Goal: Task Accomplishment & Management: Use online tool/utility

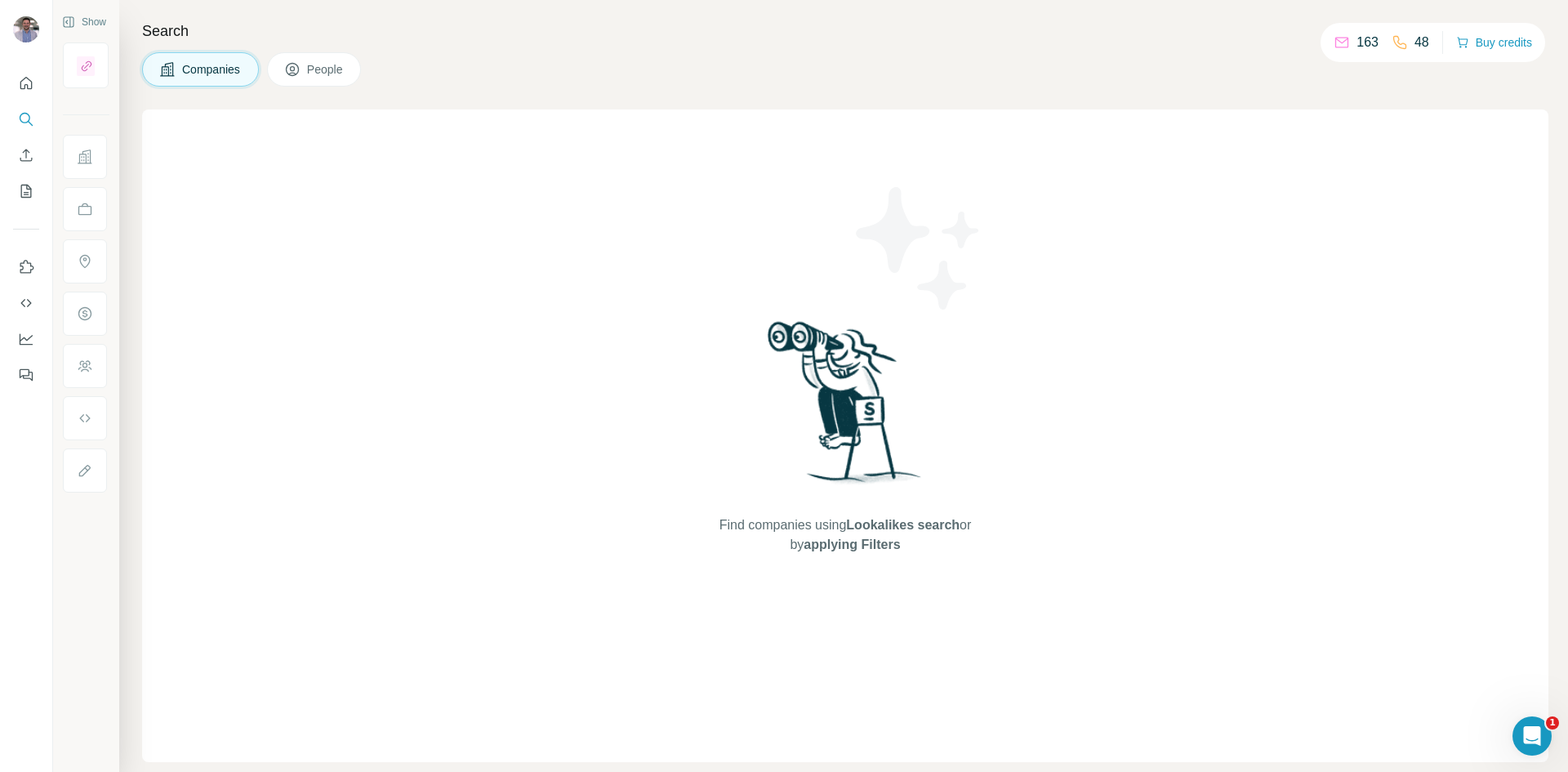
click at [289, 58] on button "People" at bounding box center [314, 69] width 95 height 35
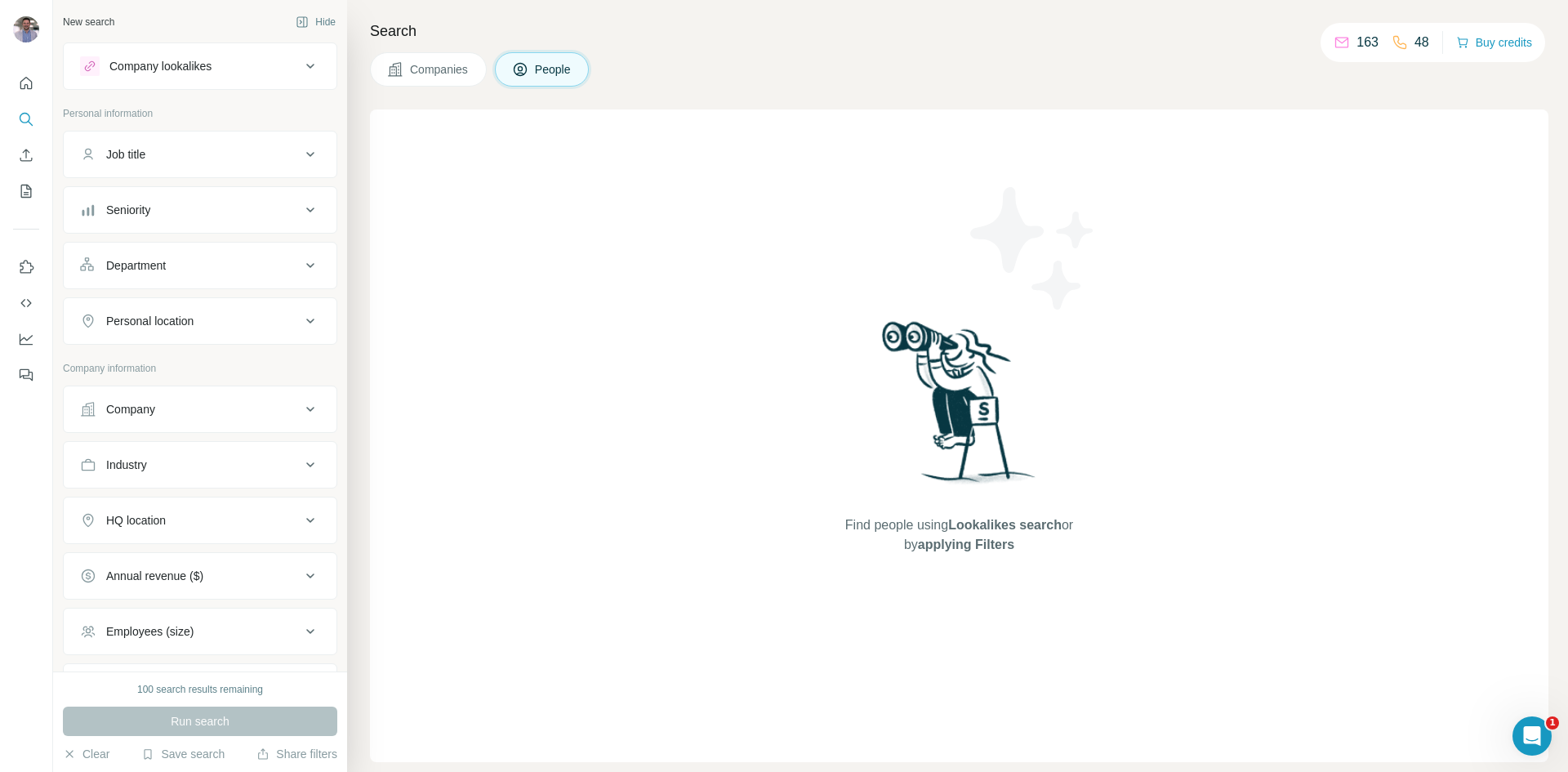
click at [230, 154] on div "Job title" at bounding box center [190, 154] width 221 height 17
click at [242, 55] on button "Company lookalikes" at bounding box center [200, 66] width 273 height 39
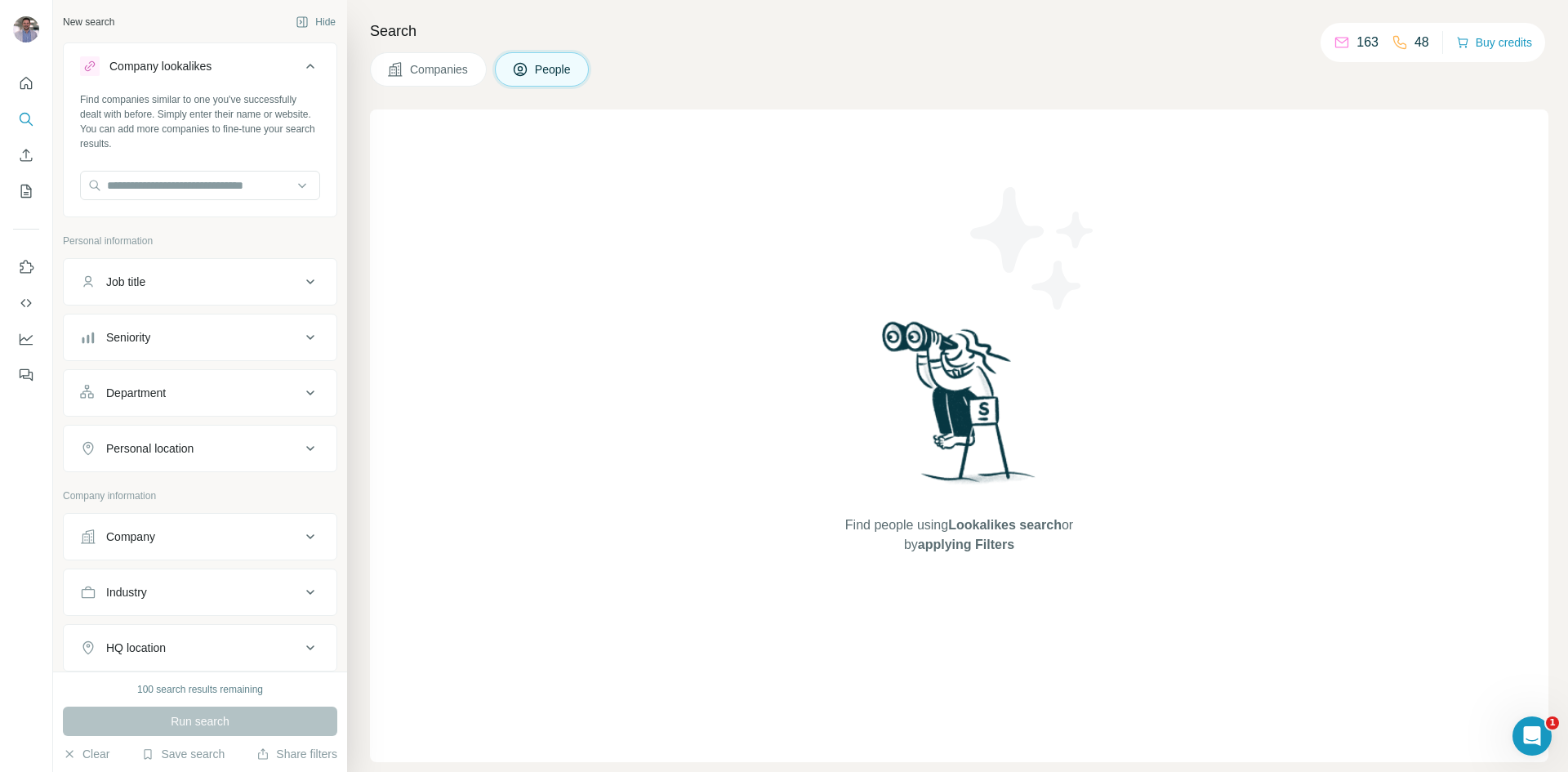
click at [173, 278] on div "Job title" at bounding box center [190, 282] width 221 height 17
click at [35, 121] on button "Search" at bounding box center [26, 119] width 27 height 30
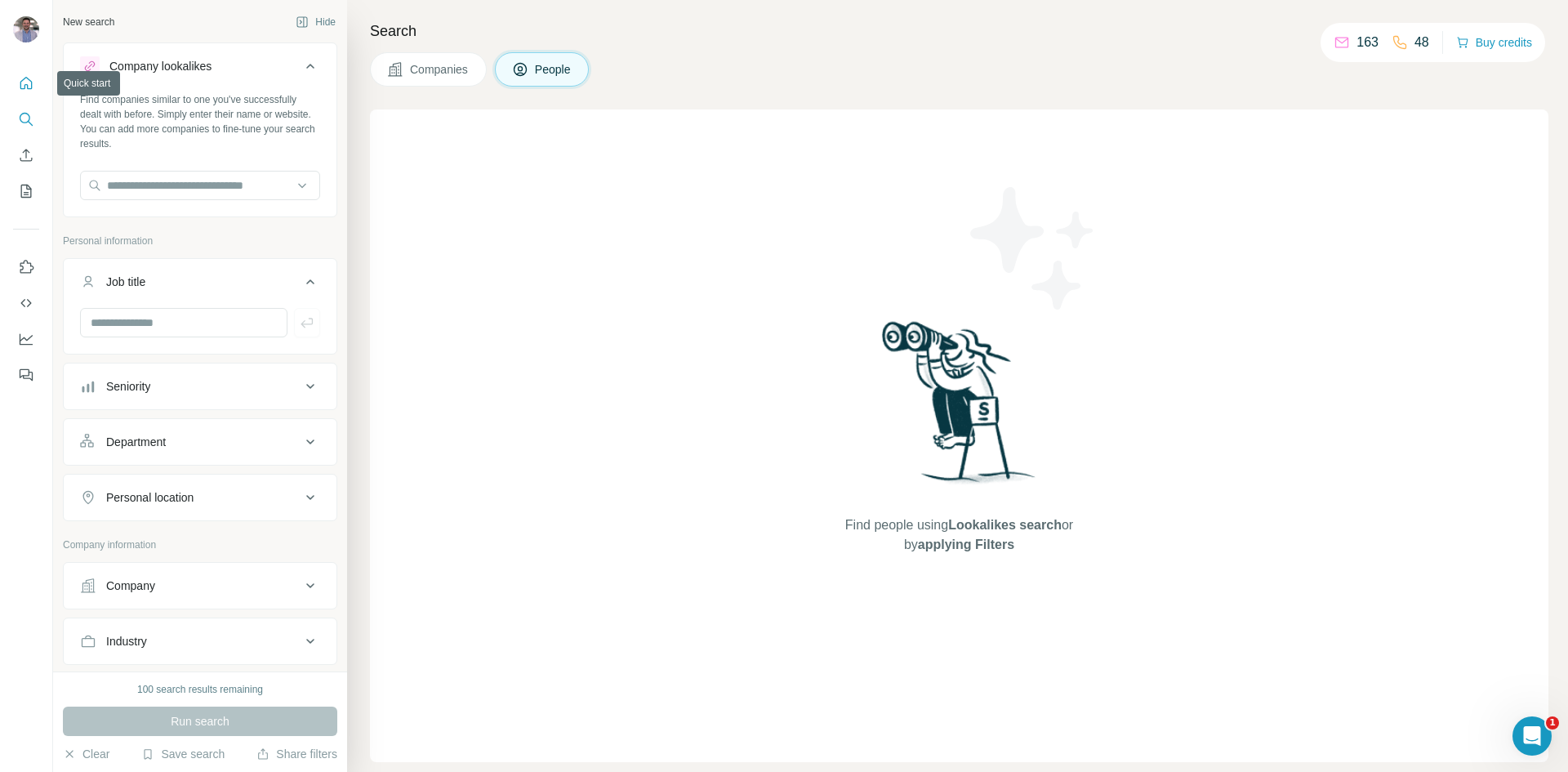
click at [29, 93] on button "Quick start" at bounding box center [26, 84] width 27 height 30
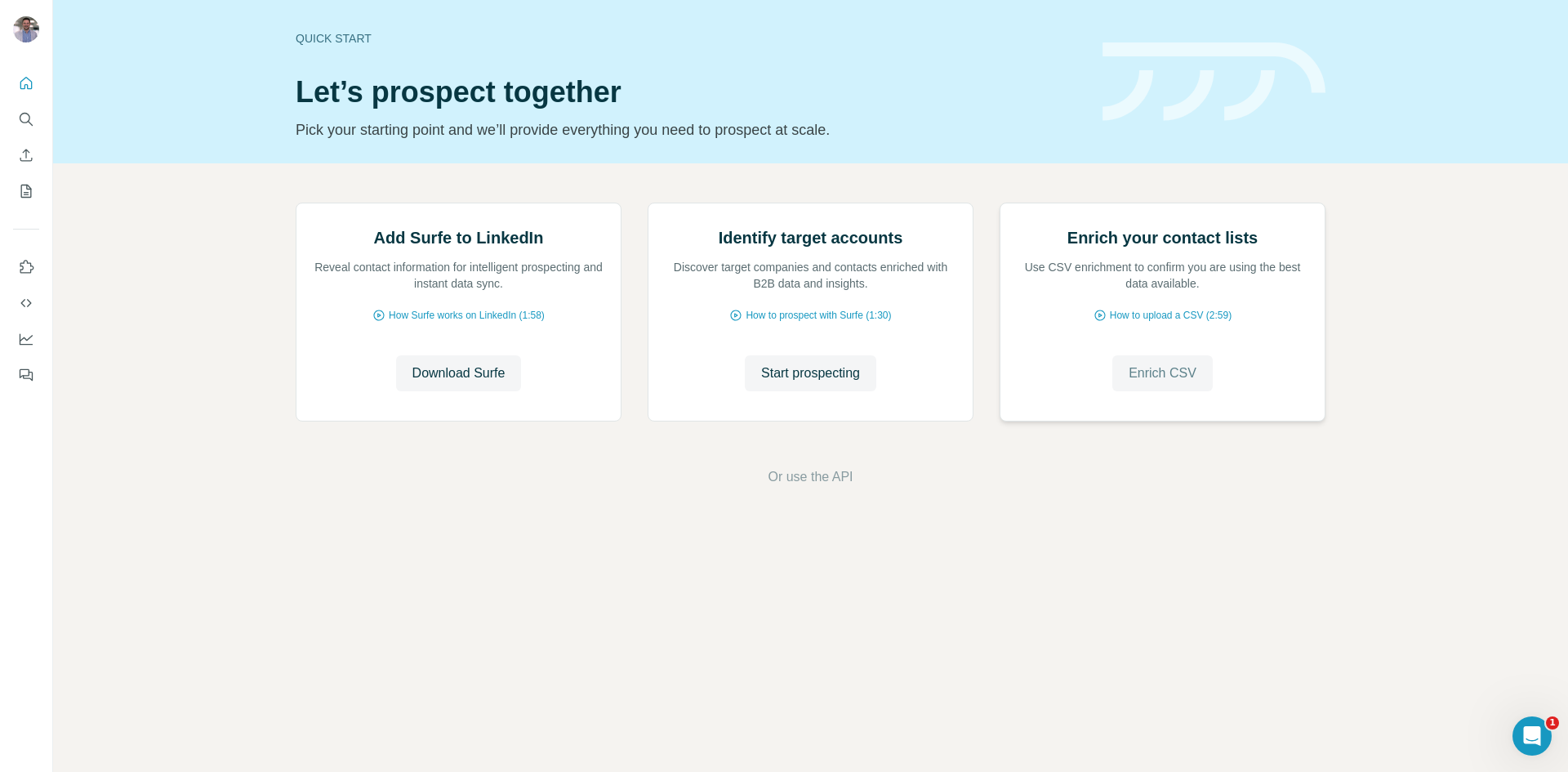
click at [1171, 384] on span "Enrich CSV" at bounding box center [1162, 374] width 68 height 20
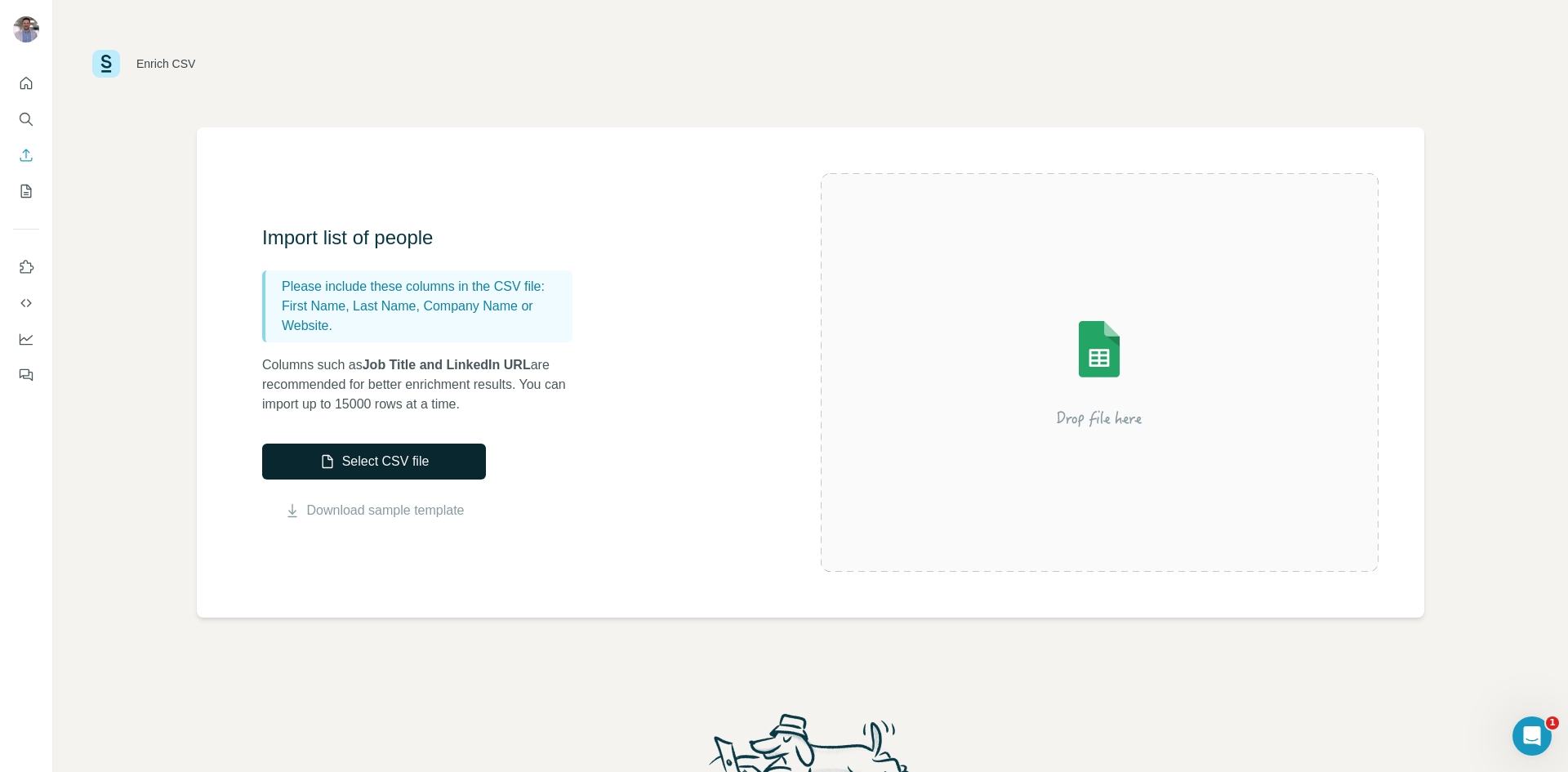
click at [384, 461] on button "Select CSV file" at bounding box center [374, 461] width 224 height 35
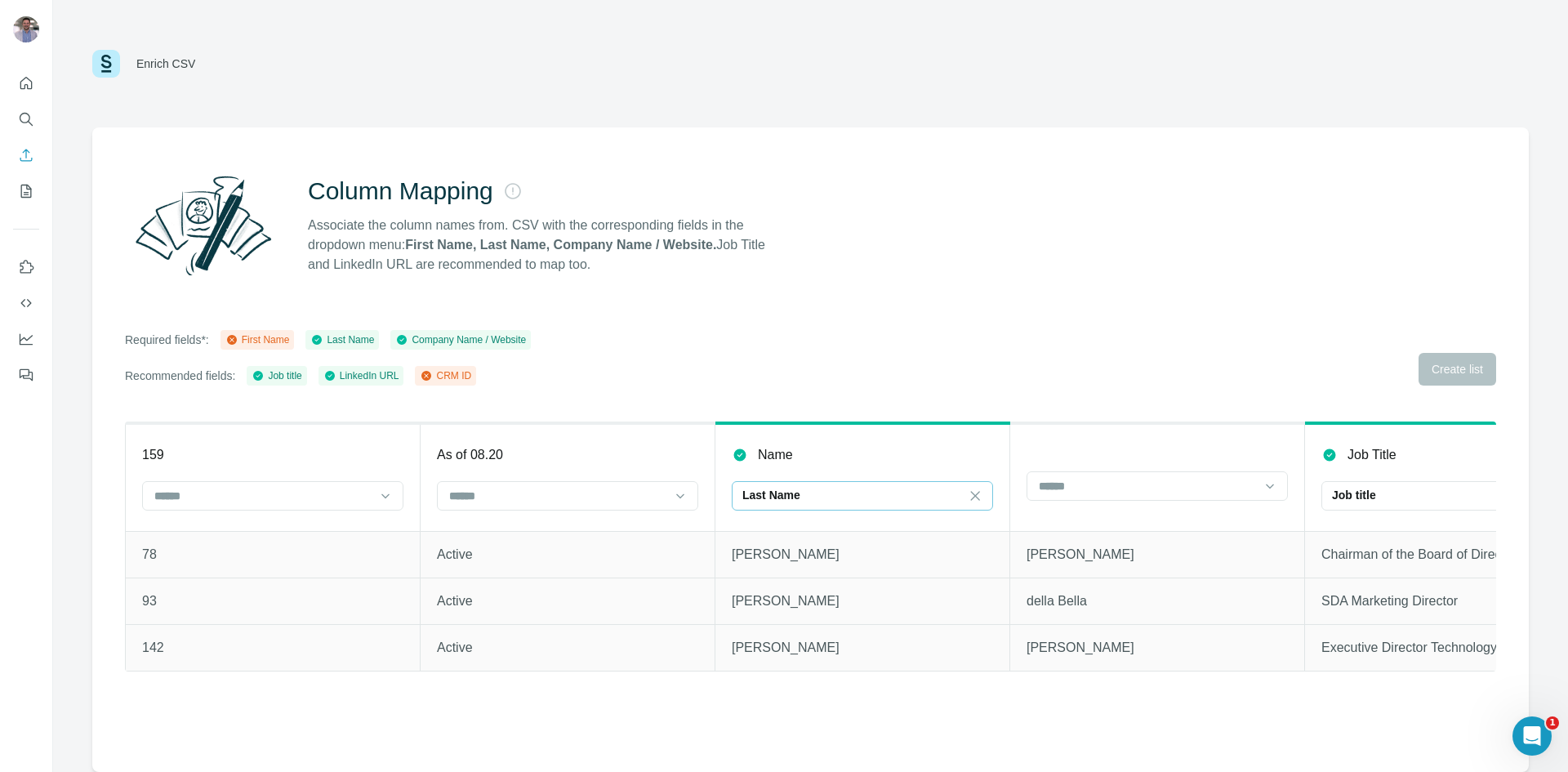
click at [840, 496] on div "Last Name" at bounding box center [852, 495] width 221 height 17
click at [593, 493] on input at bounding box center [558, 496] width 221 height 18
click at [592, 493] on input at bounding box center [558, 496] width 221 height 18
click at [821, 483] on div "Last Name" at bounding box center [852, 496] width 221 height 28
click at [823, 541] on div "First Name" at bounding box center [862, 532] width 253 height 30
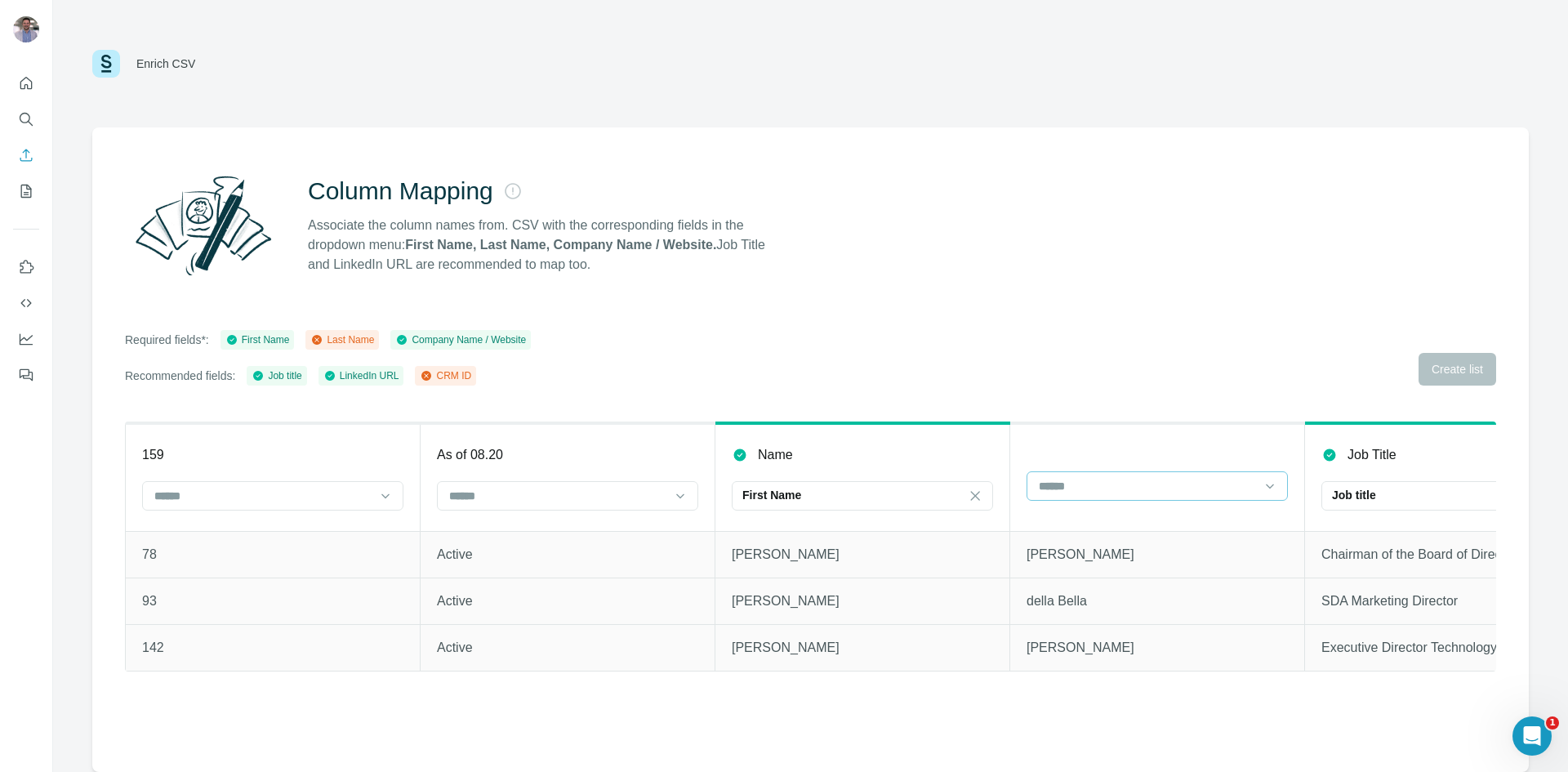
click at [1144, 479] on input at bounding box center [1147, 486] width 221 height 18
click at [1128, 531] on div "Last Name" at bounding box center [1157, 523] width 253 height 30
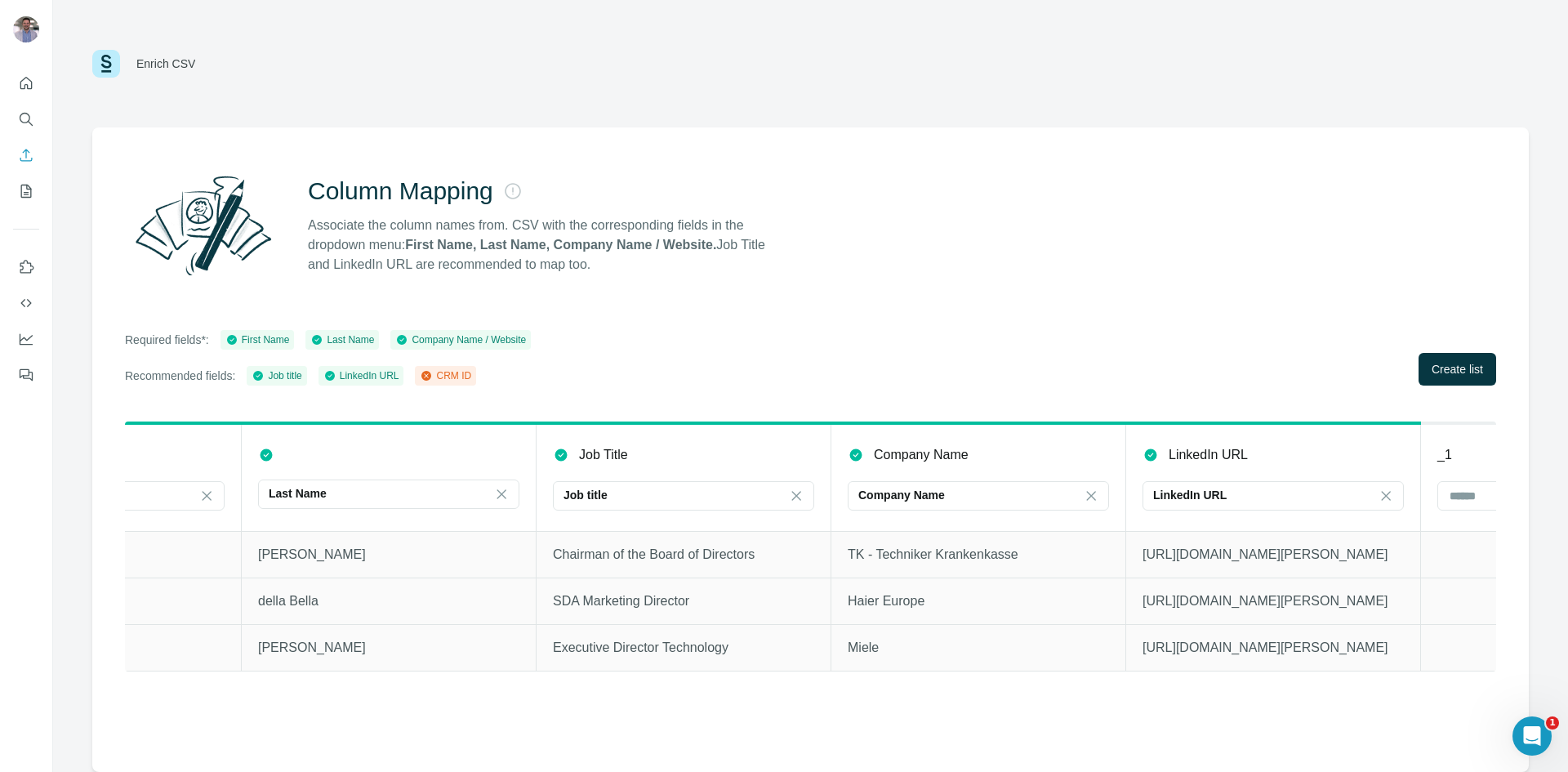
scroll to position [0, 989]
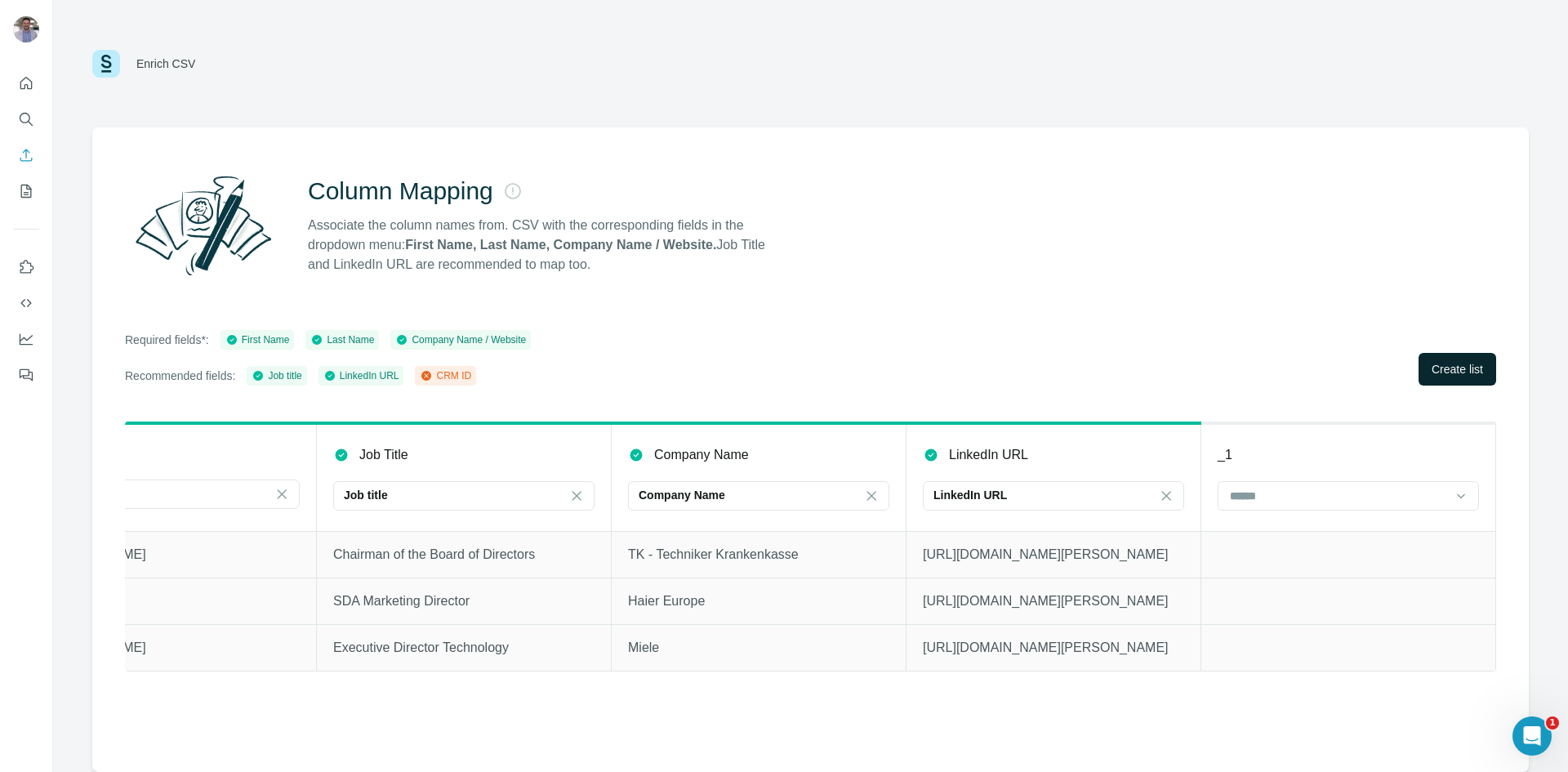
click at [1457, 370] on span "Create list" at bounding box center [1458, 369] width 51 height 17
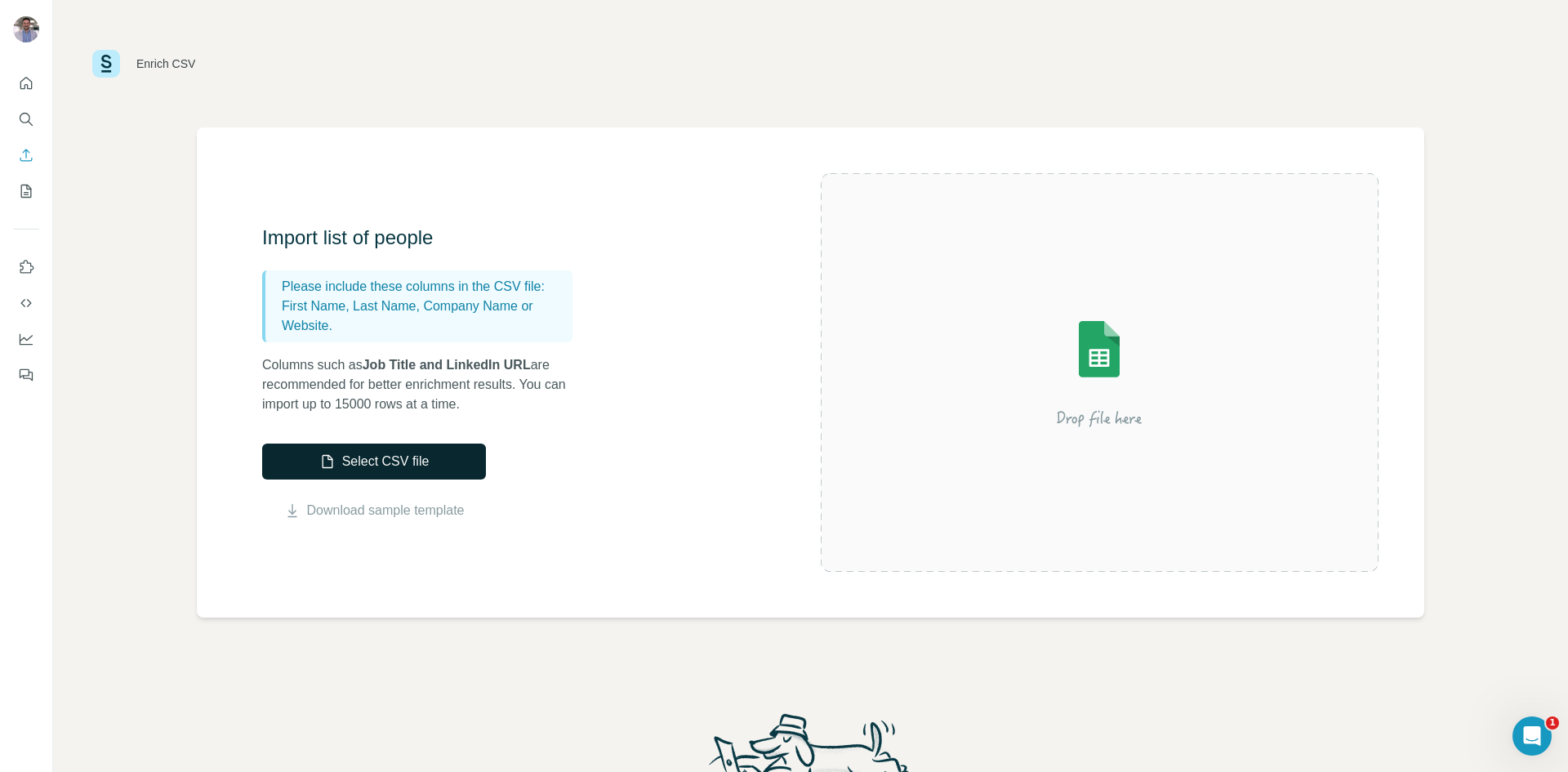
click at [330, 460] on icon "button" at bounding box center [327, 461] width 17 height 17
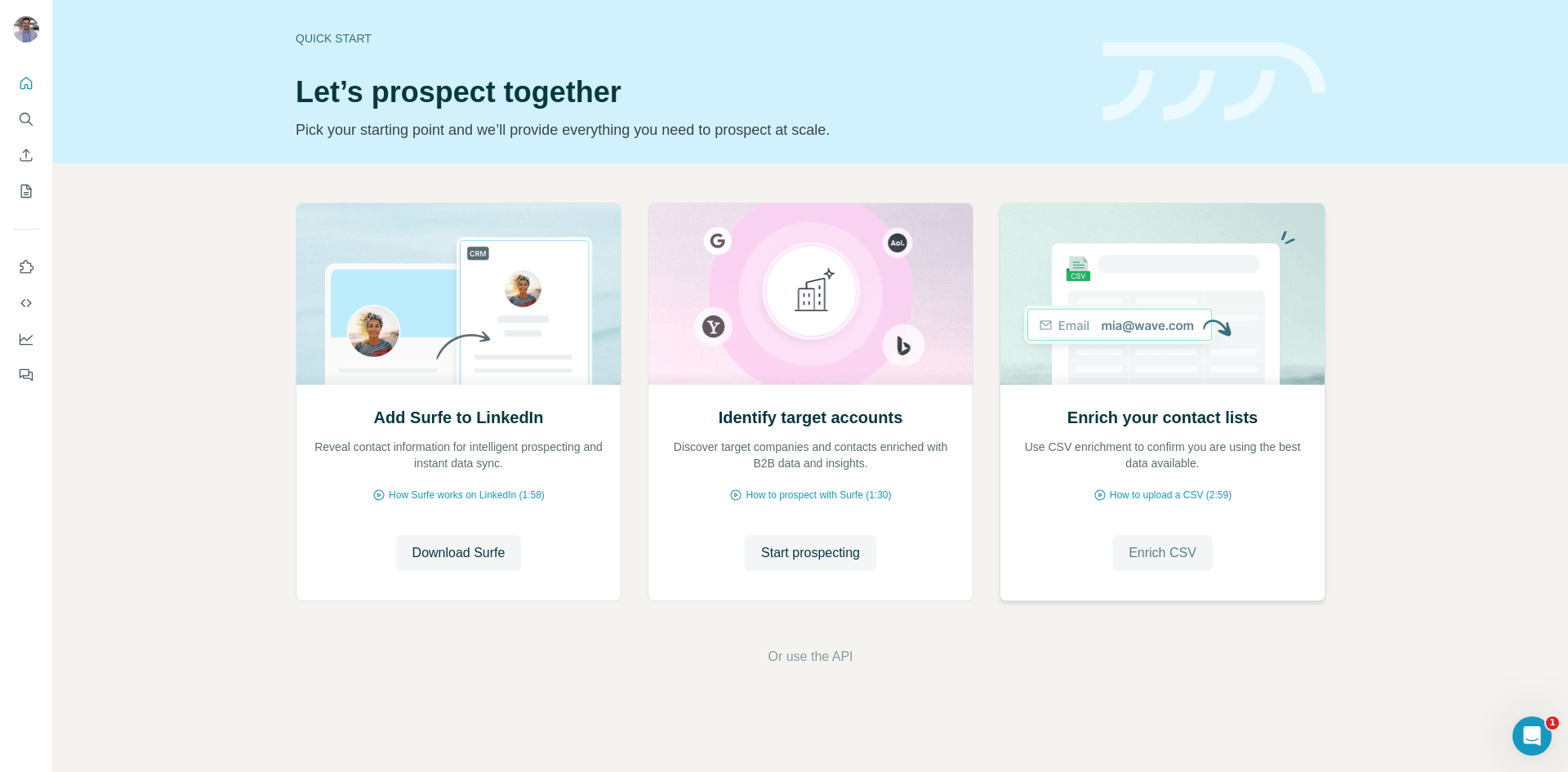
click at [1154, 556] on span "Enrich CSV" at bounding box center [1162, 553] width 68 height 20
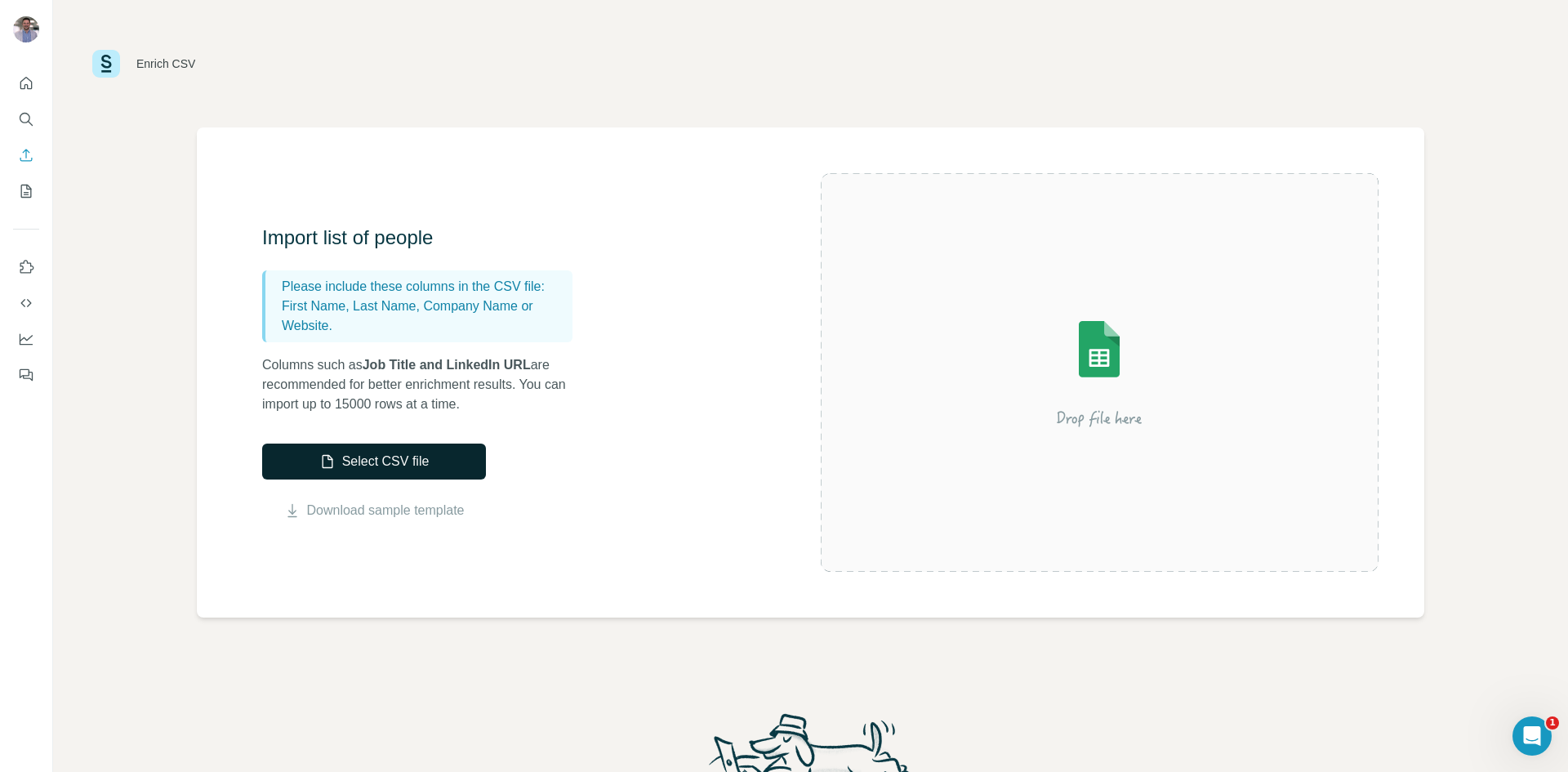
click at [397, 457] on button "Select CSV file" at bounding box center [374, 461] width 224 height 35
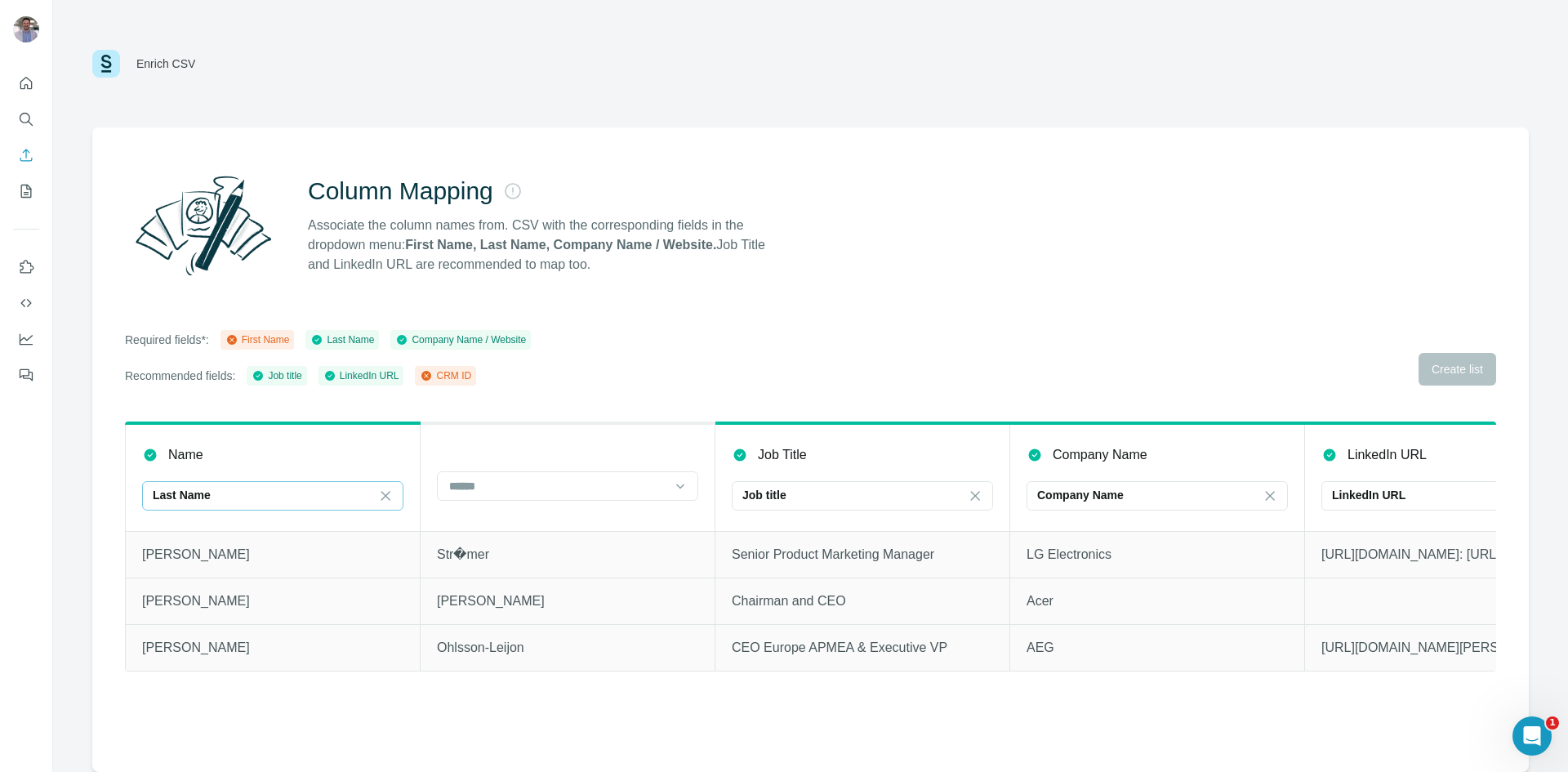
click at [321, 488] on div "Last Name" at bounding box center [263, 495] width 221 height 17
click at [310, 527] on div "First Name" at bounding box center [272, 532] width 234 height 17
click at [537, 500] on div at bounding box center [567, 486] width 261 height 30
click at [531, 518] on div "Last Name" at bounding box center [567, 523] width 234 height 17
click at [1465, 367] on span "Create list" at bounding box center [1458, 369] width 51 height 17
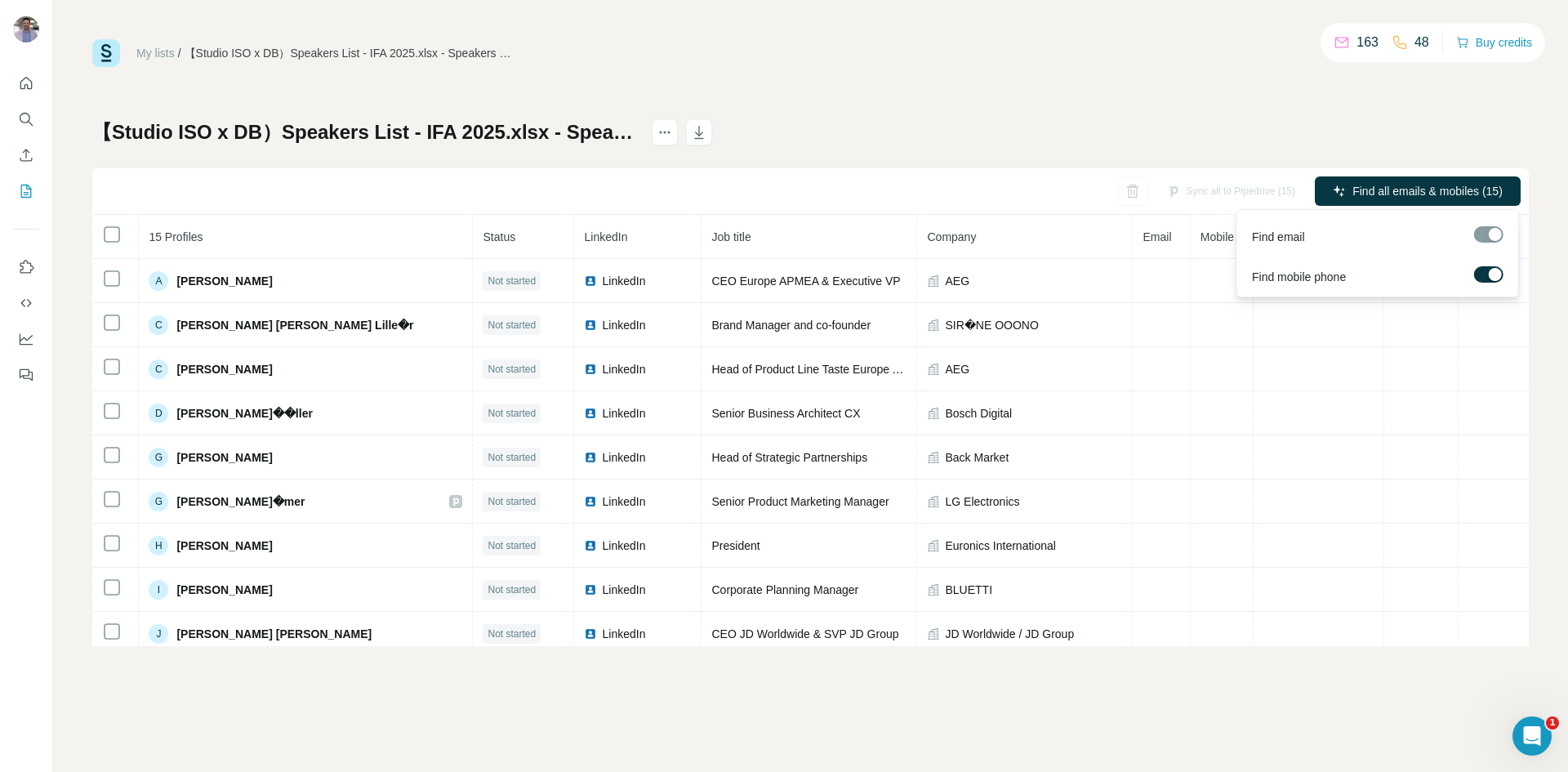
click at [1494, 279] on div at bounding box center [1495, 274] width 13 height 13
click at [1488, 241] on div at bounding box center [1489, 235] width 30 height 17
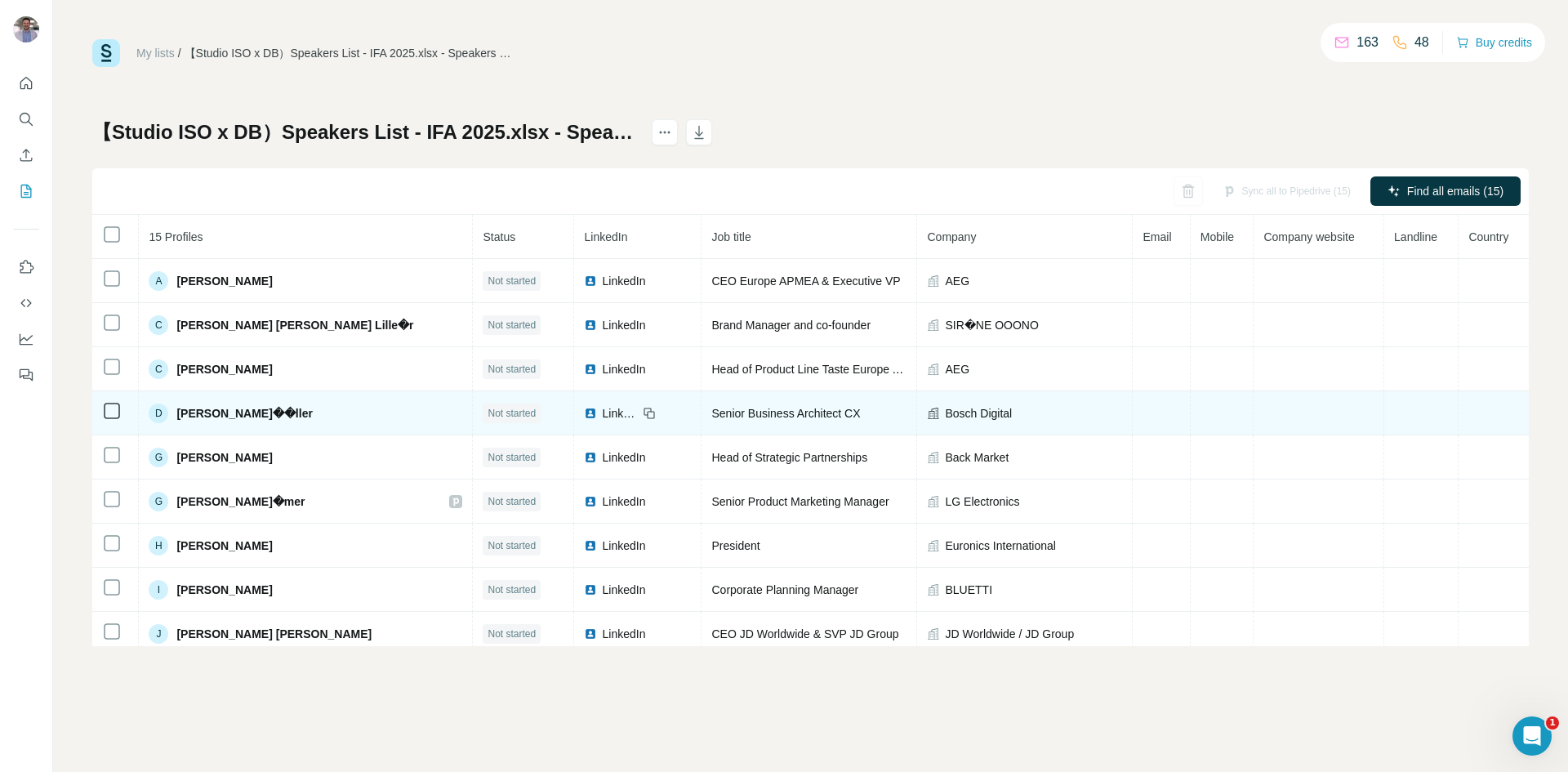
scroll to position [54, 0]
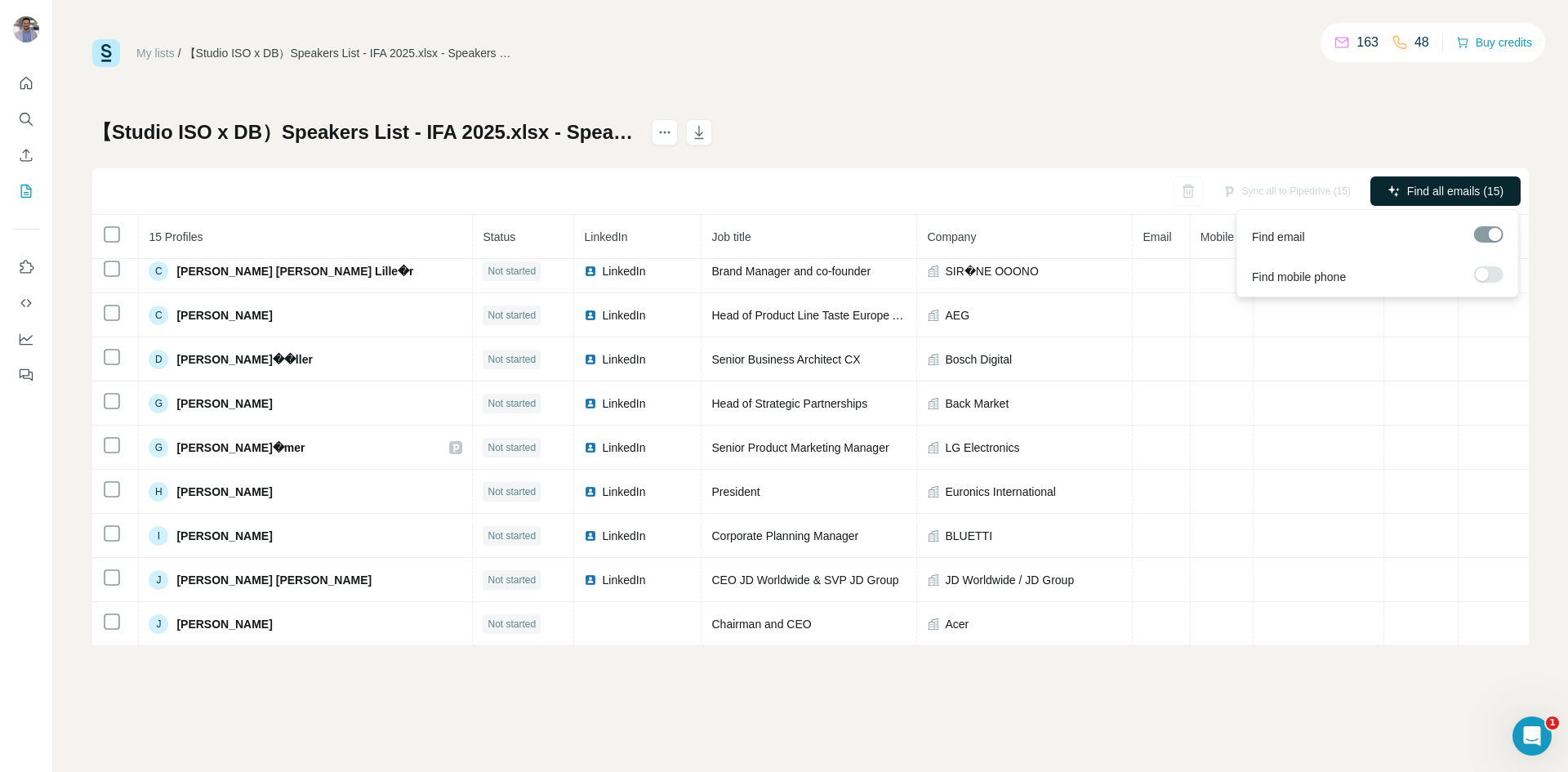
click at [1435, 188] on span "Find all emails (15)" at bounding box center [1456, 191] width 97 height 17
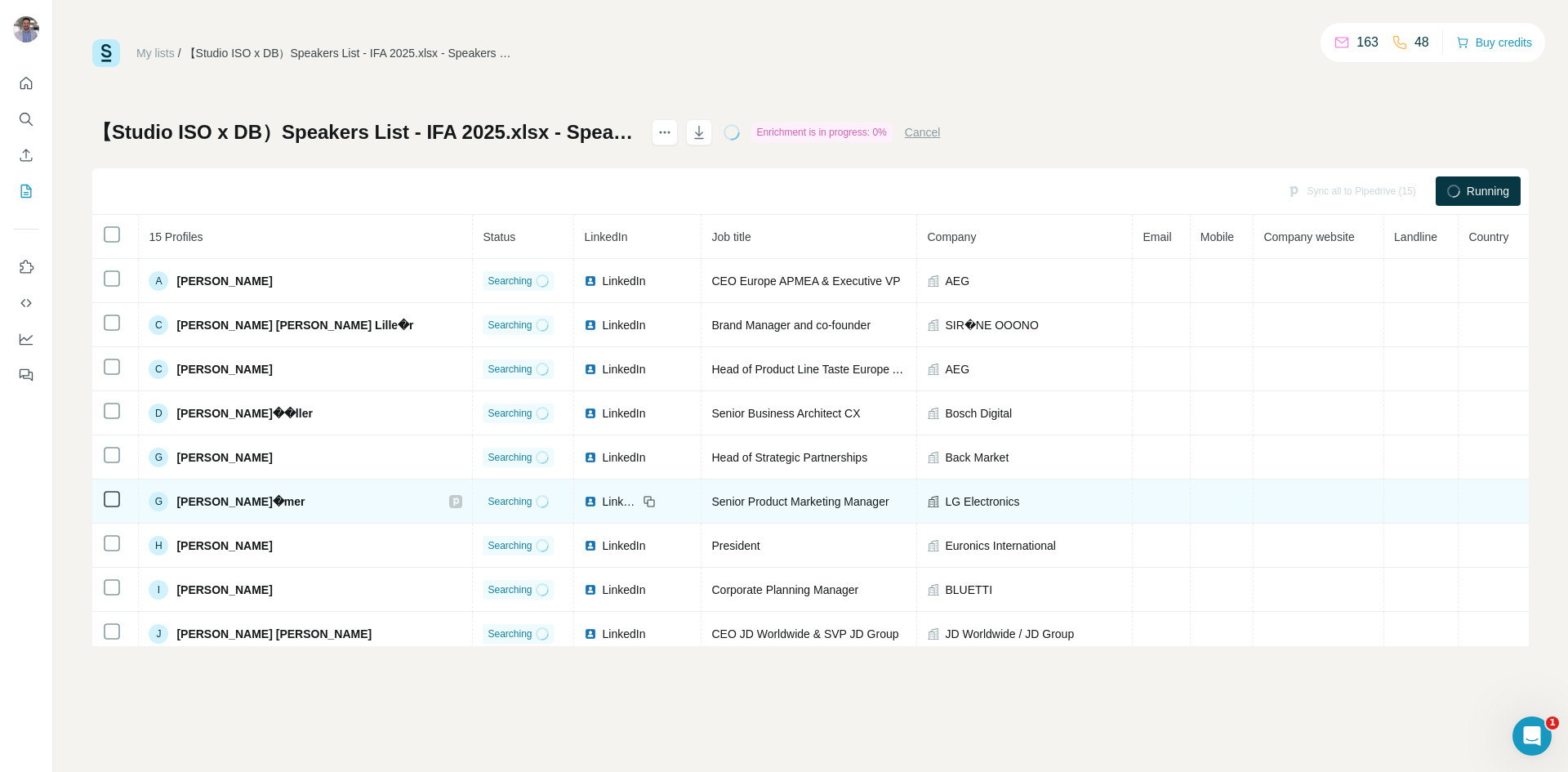
scroll to position [274, 0]
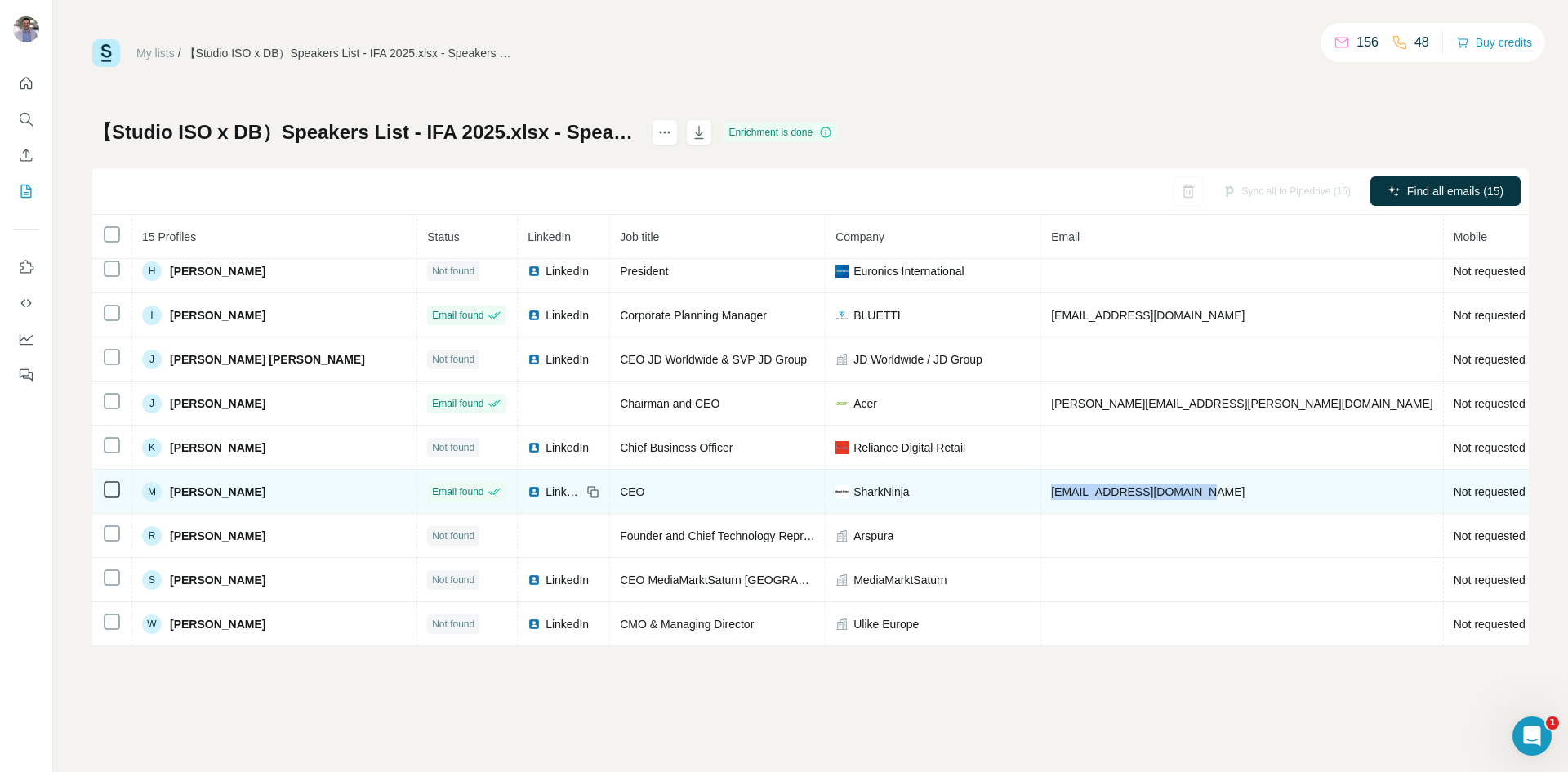
drag, startPoint x: 1127, startPoint y: 490, endPoint x: 971, endPoint y: 493, distance: 156.0
click at [971, 493] on tr "M Mark Barrocas Email found LinkedIn CEO SharkNinja mbarrocas@sharkninja.com No…" at bounding box center [971, 491] width 1757 height 44
copy tr "mbarrocas@sharkninja.com"
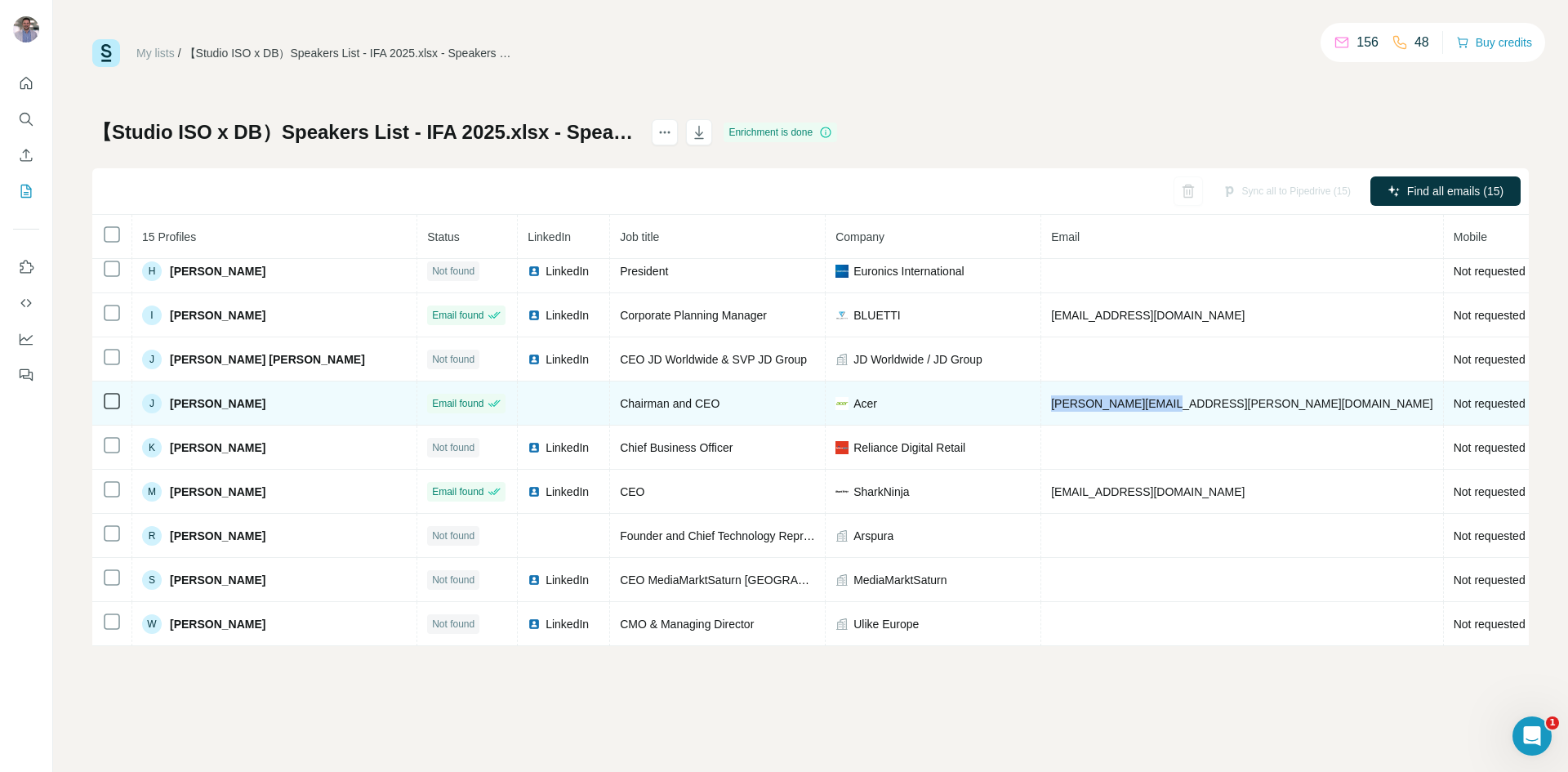
drag, startPoint x: 1127, startPoint y: 407, endPoint x: 985, endPoint y: 414, distance: 142.2
click at [1042, 414] on td "jason.chen@acer.com" at bounding box center [1243, 403] width 403 height 44
copy span "jason.chen@acer.com"
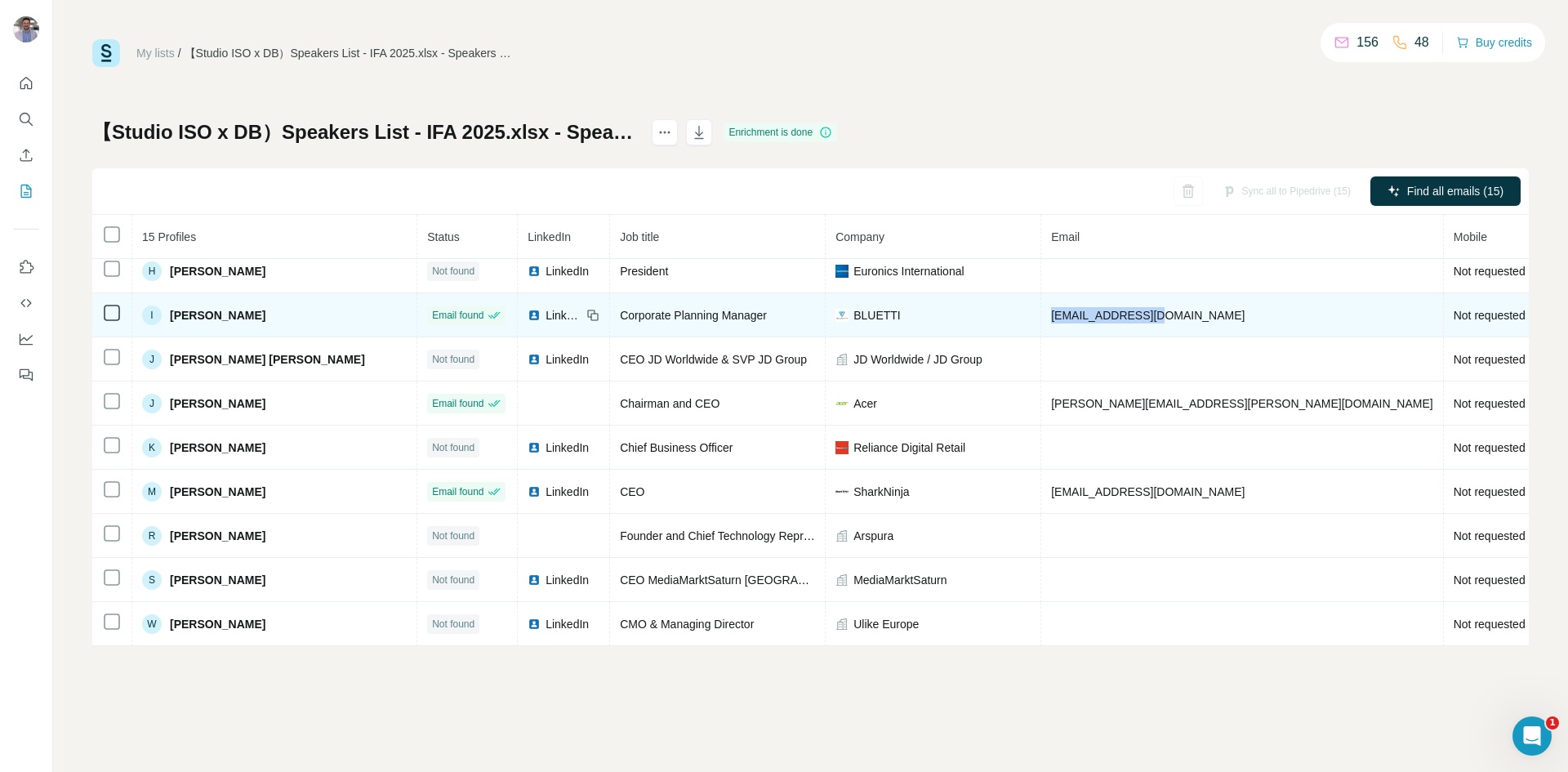
drag, startPoint x: 1123, startPoint y: 315, endPoint x: 985, endPoint y: 322, distance: 138.2
click at [1042, 322] on td "illia@bluetti.com" at bounding box center [1243, 315] width 403 height 44
copy span "illia@bluetti.com"
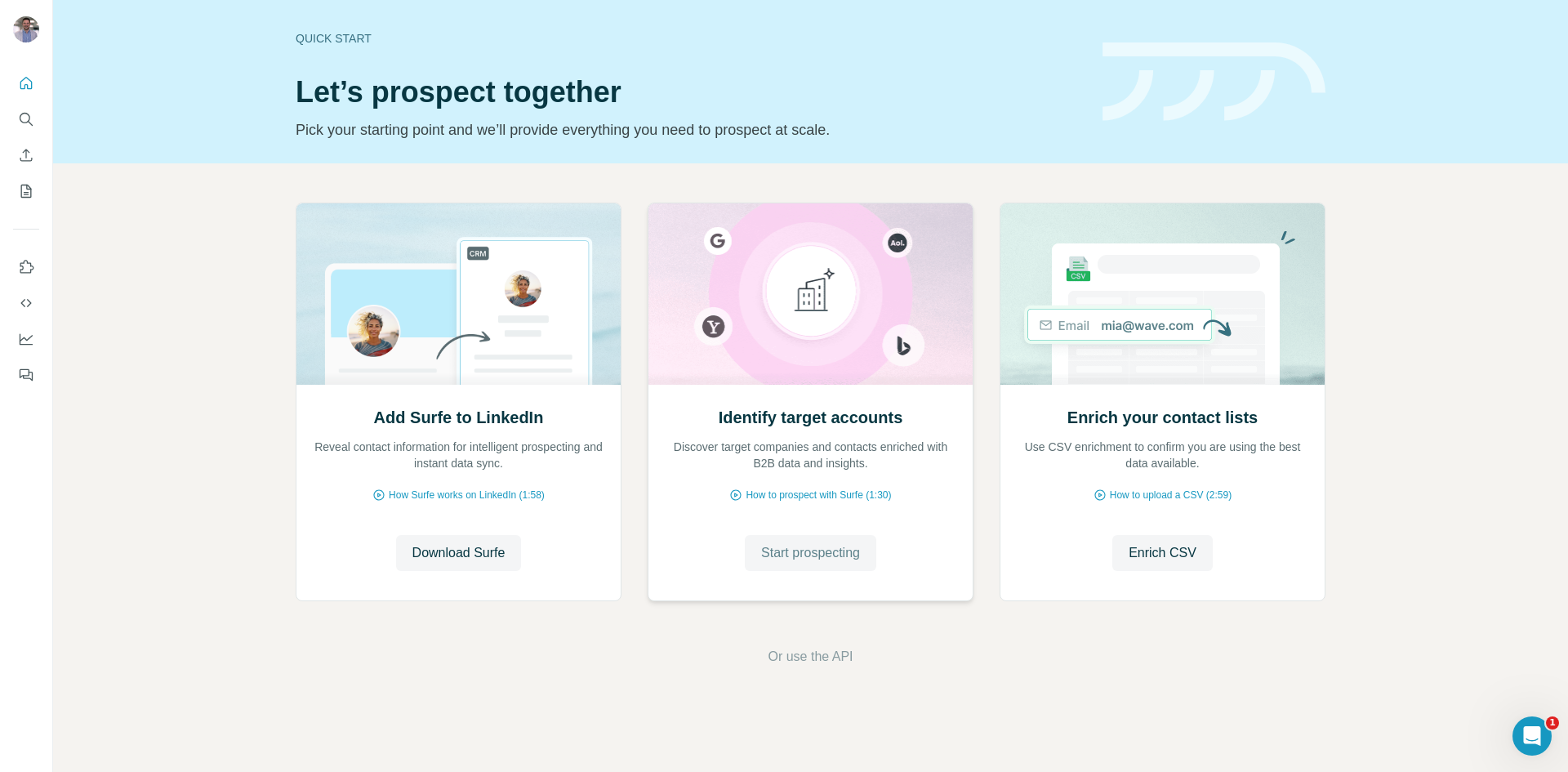
click at [833, 545] on span "Start prospecting" at bounding box center [810, 553] width 99 height 20
click at [17, 124] on button "Search" at bounding box center [26, 119] width 27 height 30
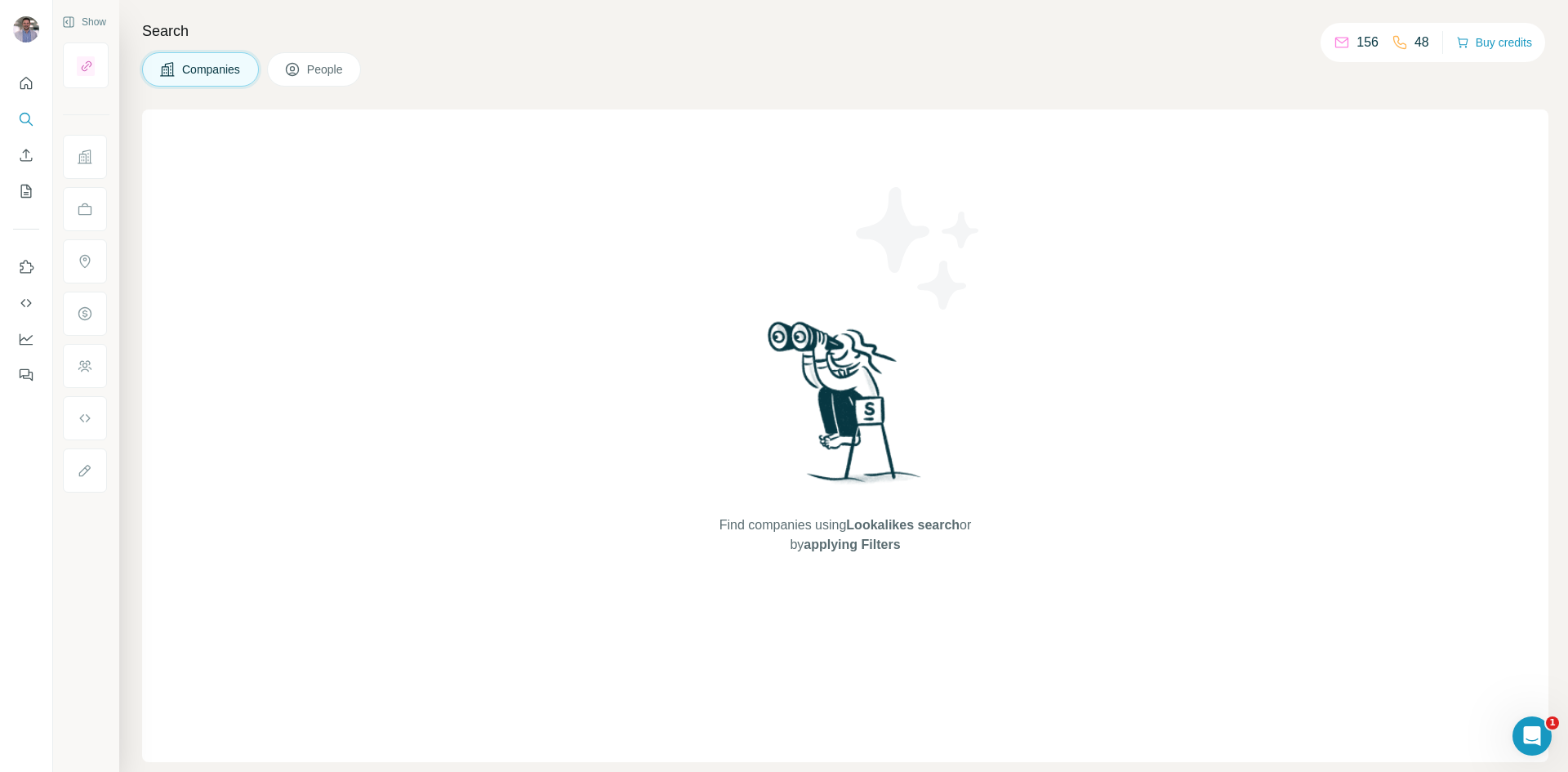
click at [317, 67] on span "People" at bounding box center [326, 69] width 37 height 17
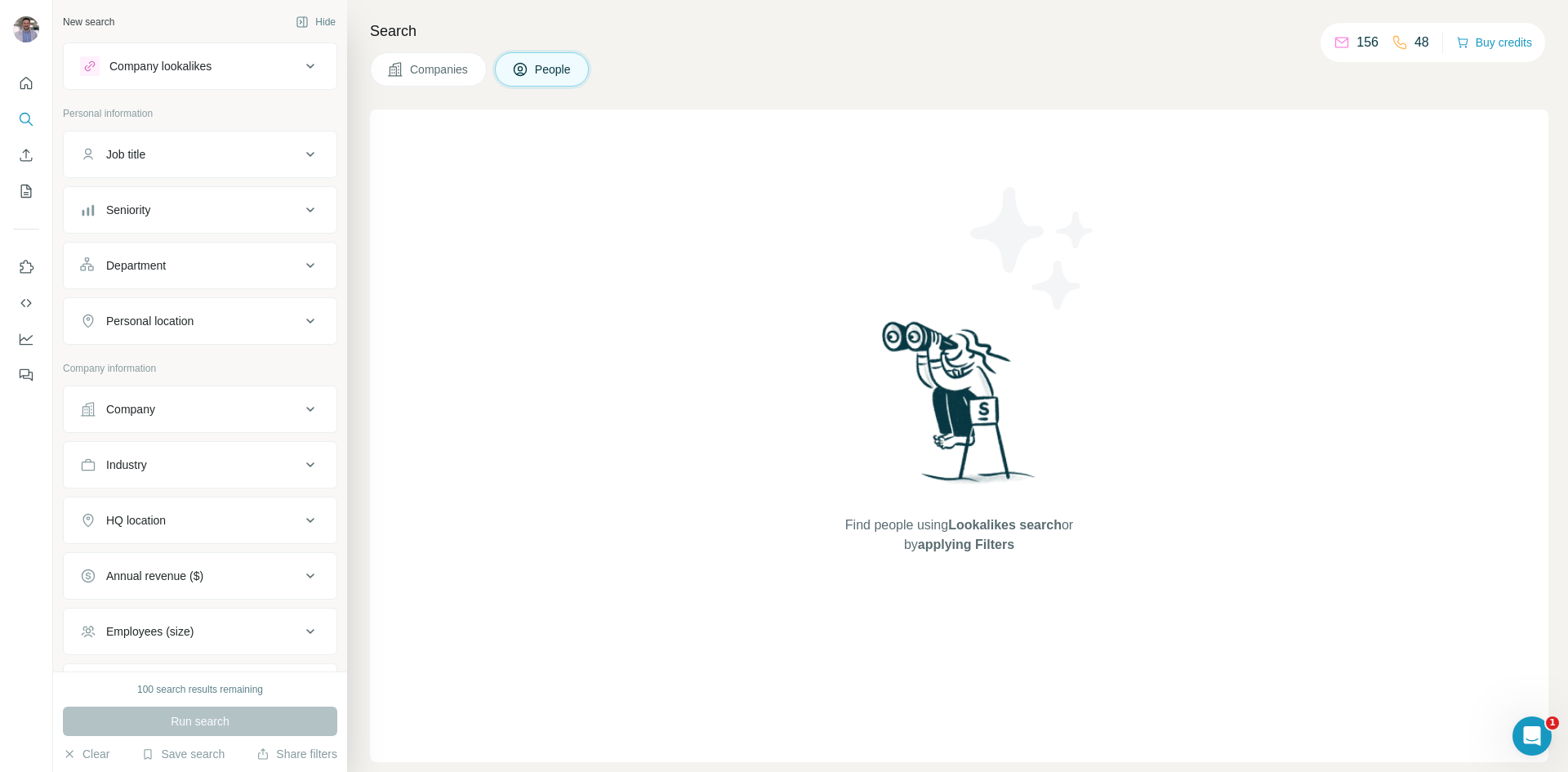
click at [526, 64] on icon at bounding box center [520, 69] width 17 height 17
click at [207, 160] on div "Job title" at bounding box center [190, 154] width 221 height 17
click at [183, 254] on div "Seniority" at bounding box center [190, 258] width 221 height 17
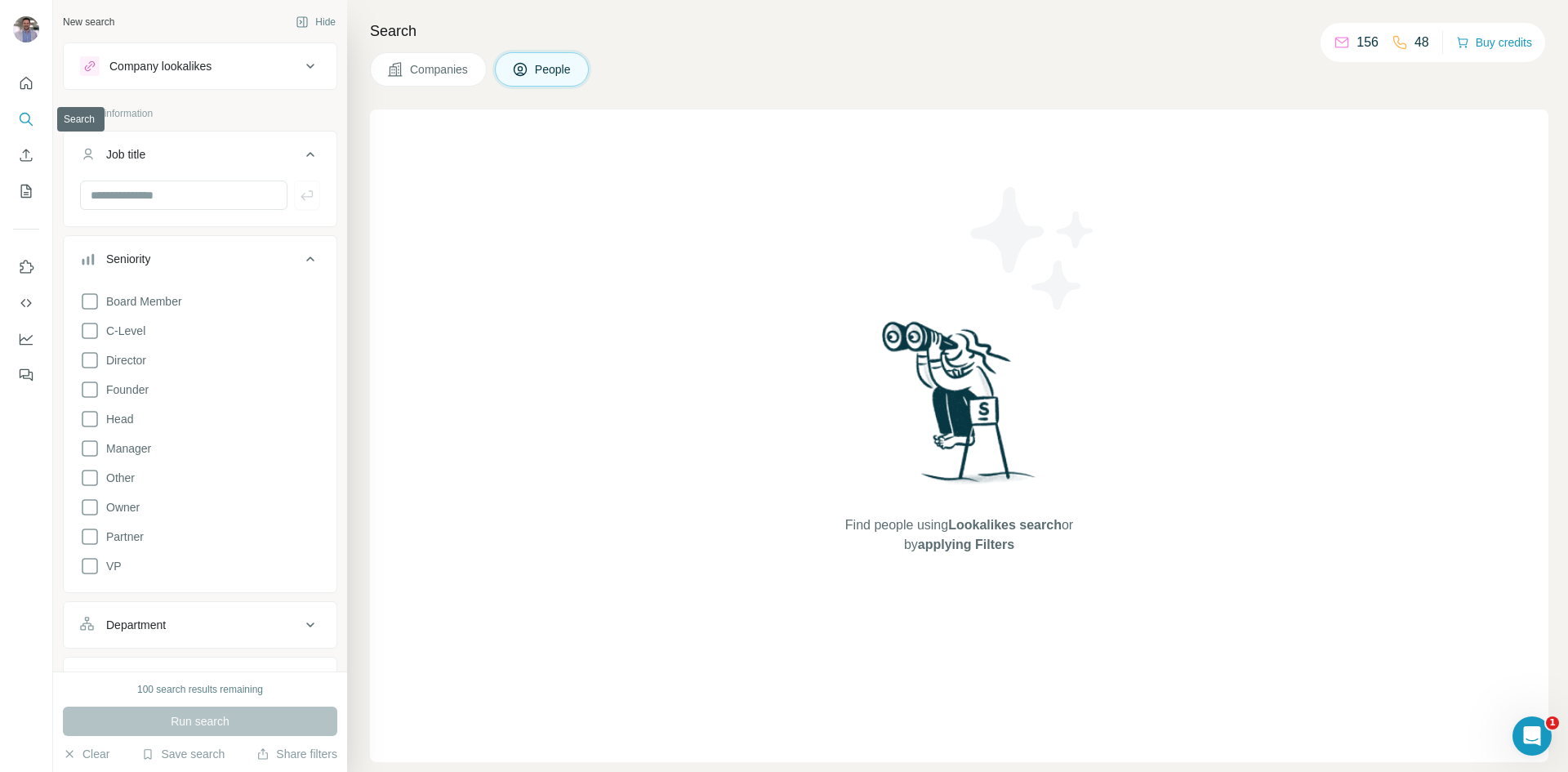
click at [26, 123] on icon "Search" at bounding box center [26, 119] width 17 height 17
click at [22, 87] on icon "Quick start" at bounding box center [26, 83] width 17 height 17
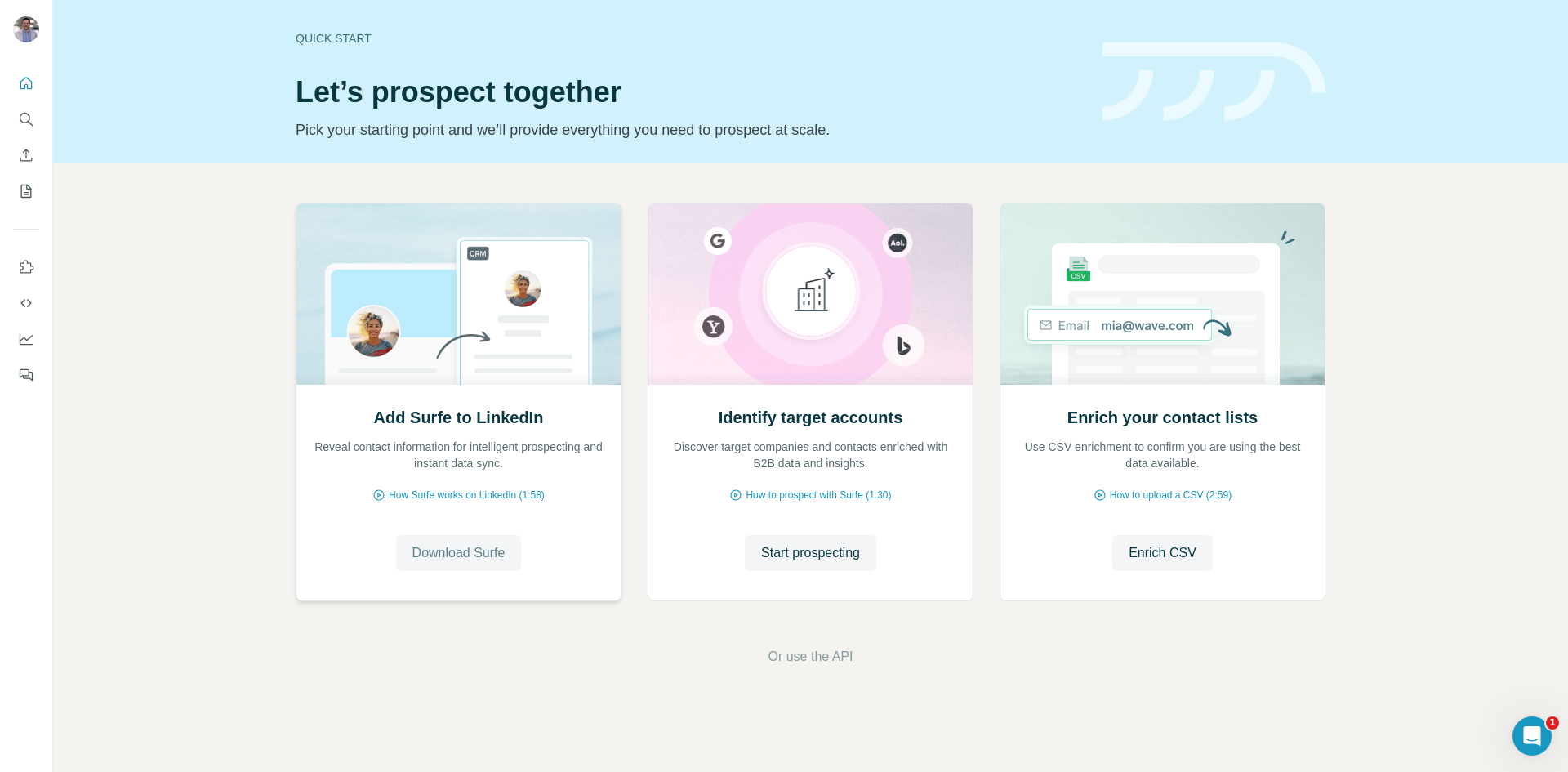
click at [493, 562] on span "Download Surfe" at bounding box center [458, 553] width 93 height 20
